Goal: Information Seeking & Learning: Learn about a topic

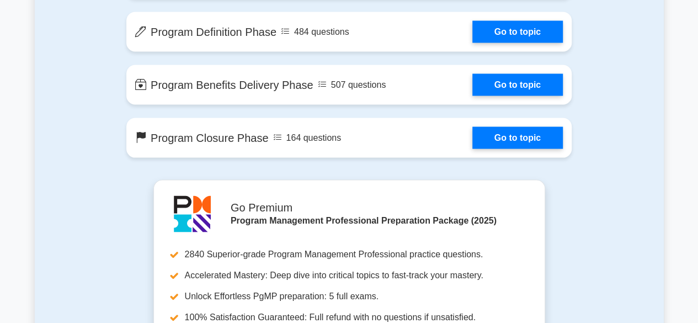
scroll to position [1048, 0]
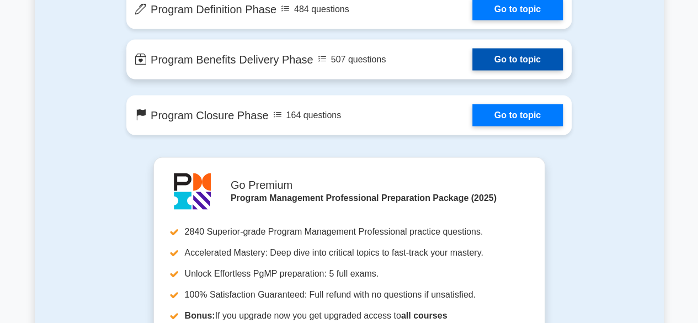
click at [501, 62] on link "Go to topic" at bounding box center [517, 60] width 90 height 22
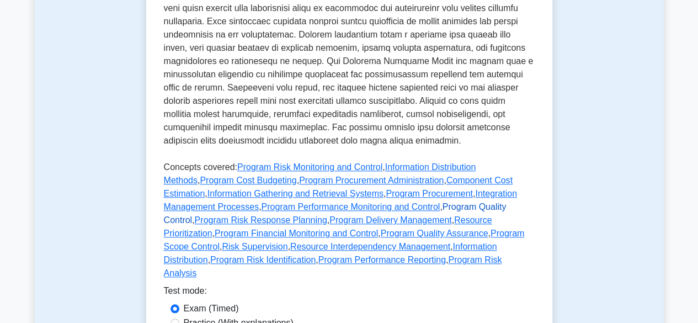
scroll to position [607, 0]
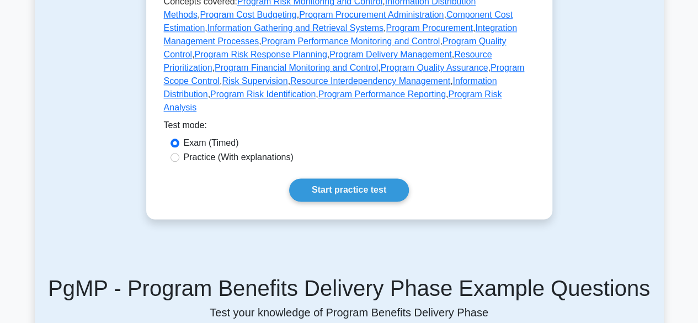
click at [210, 151] on label "Practice (With explanations)" at bounding box center [239, 157] width 110 height 13
click at [179, 153] on input "Practice (With explanations)" at bounding box center [174, 157] width 9 height 9
radio input "true"
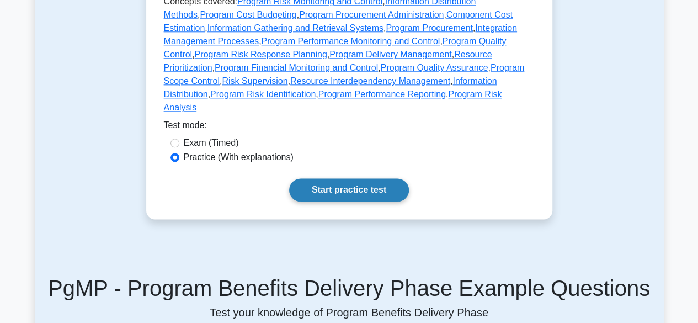
click at [355, 179] on link "Start practice test" at bounding box center [349, 189] width 120 height 23
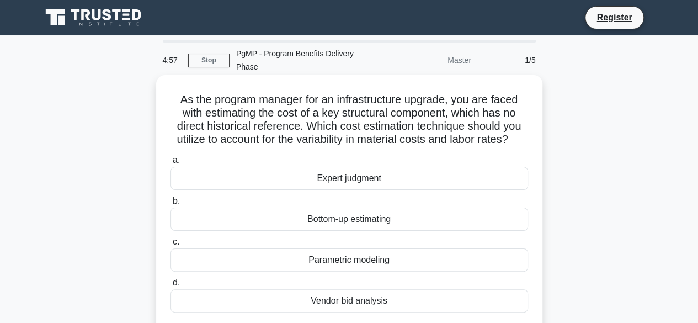
click at [337, 194] on label "b. Bottom-up estimating" at bounding box center [348, 212] width 357 height 36
click at [170, 197] on input "b. Bottom-up estimating" at bounding box center [170, 200] width 0 height 7
